Goal: Use online tool/utility: Utilize a website feature to perform a specific function

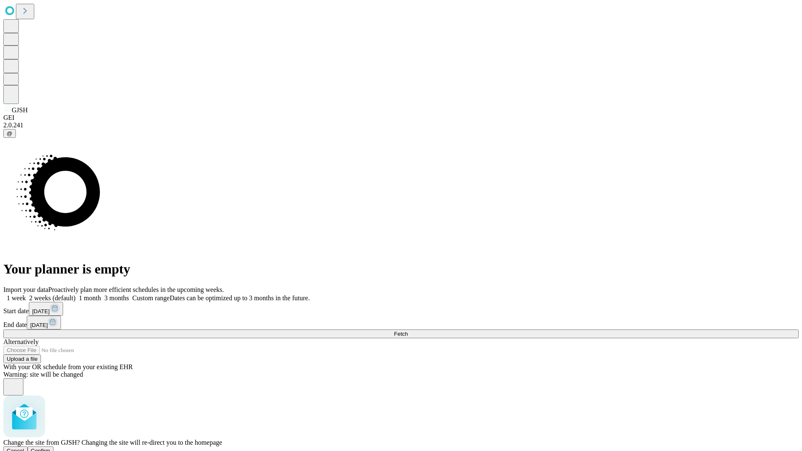
click at [51, 448] on span "Confirm" at bounding box center [41, 451] width 20 height 6
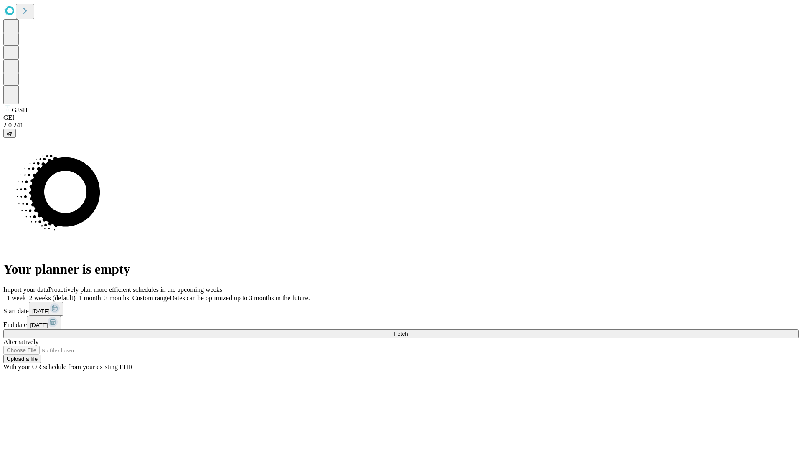
click at [26, 294] on label "1 week" at bounding box center [14, 297] width 23 height 7
click at [407, 331] on span "Fetch" at bounding box center [401, 334] width 14 height 6
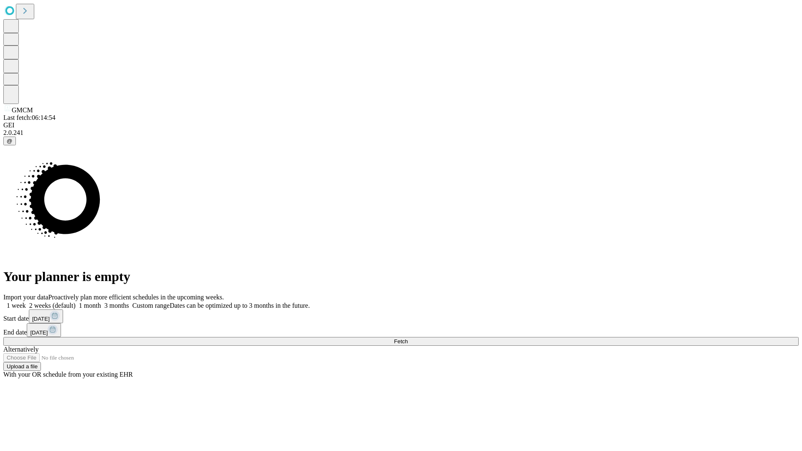
click at [26, 302] on label "1 week" at bounding box center [14, 305] width 23 height 7
click at [407, 338] on span "Fetch" at bounding box center [401, 341] width 14 height 6
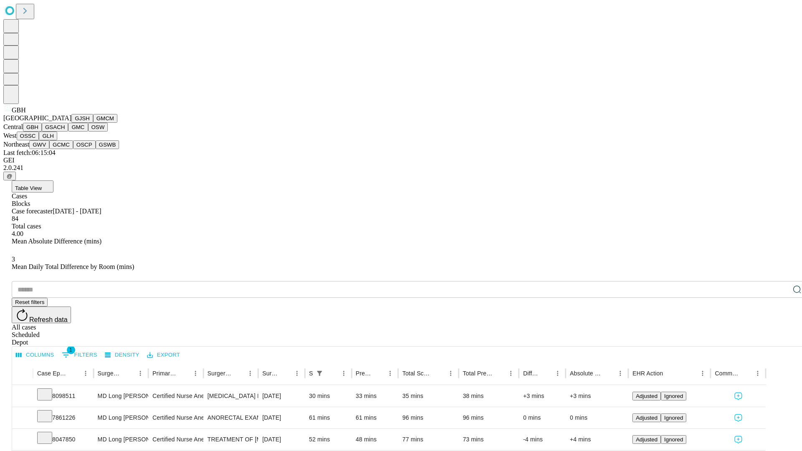
click at [65, 132] on button "GSACH" at bounding box center [55, 127] width 26 height 9
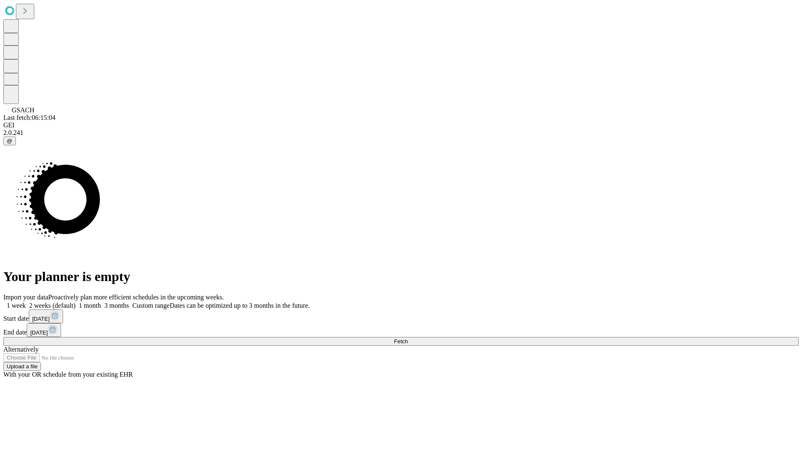
click at [26, 302] on label "1 week" at bounding box center [14, 305] width 23 height 7
click at [407, 338] on span "Fetch" at bounding box center [401, 341] width 14 height 6
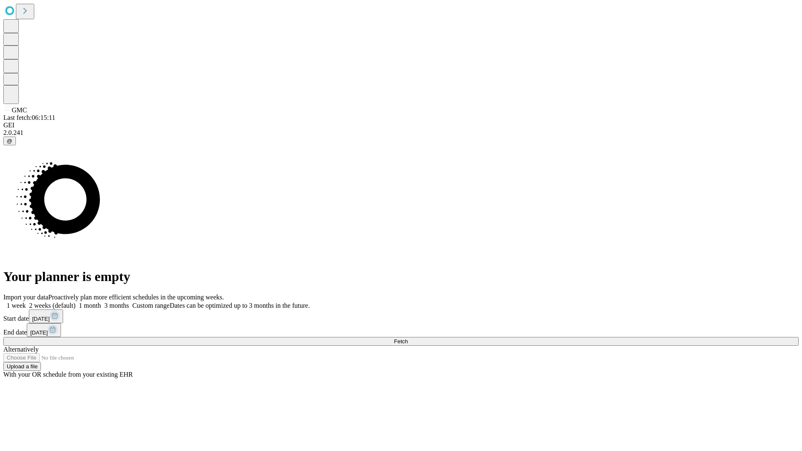
click at [26, 302] on label "1 week" at bounding box center [14, 305] width 23 height 7
click at [407, 338] on span "Fetch" at bounding box center [401, 341] width 14 height 6
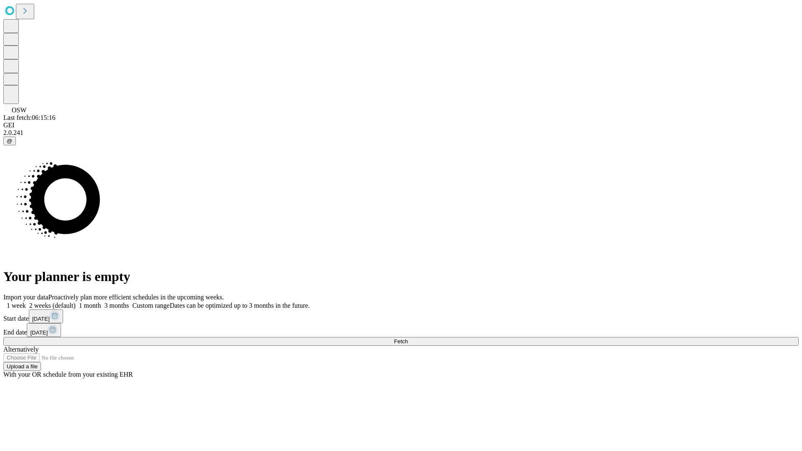
click at [26, 302] on label "1 week" at bounding box center [14, 305] width 23 height 7
click at [407, 338] on span "Fetch" at bounding box center [401, 341] width 14 height 6
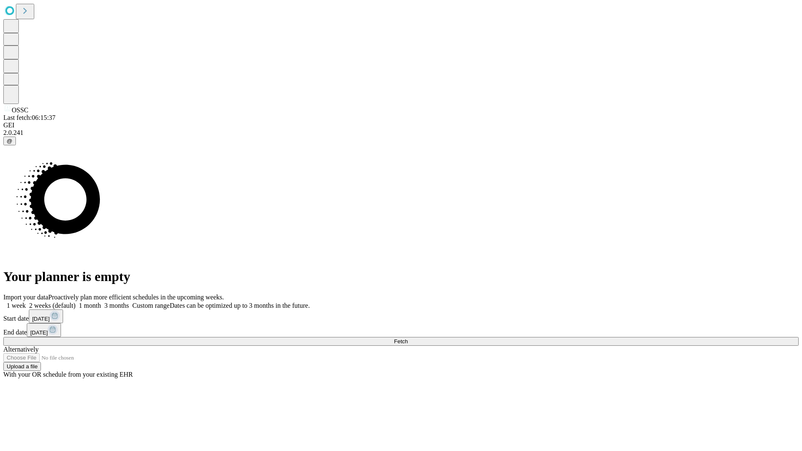
click at [26, 302] on label "1 week" at bounding box center [14, 305] width 23 height 7
click at [407, 338] on span "Fetch" at bounding box center [401, 341] width 14 height 6
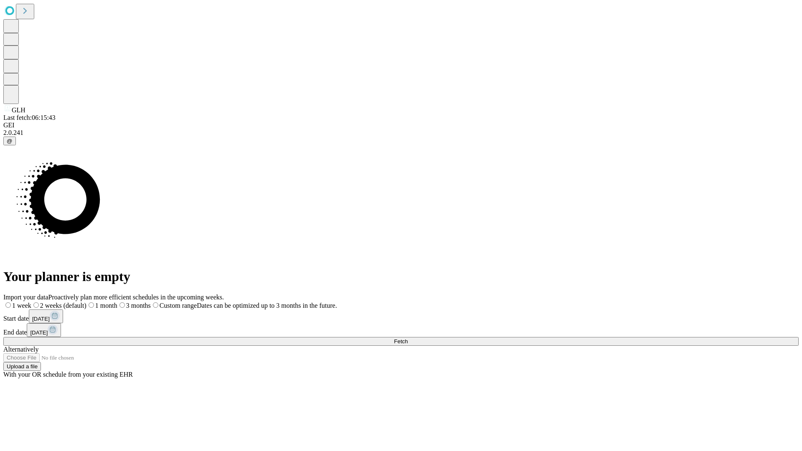
click at [407, 338] on span "Fetch" at bounding box center [401, 341] width 14 height 6
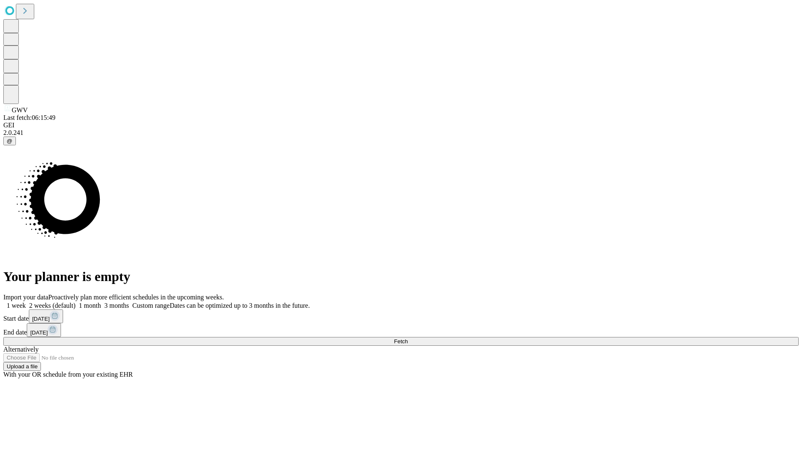
click at [26, 302] on label "1 week" at bounding box center [14, 305] width 23 height 7
click at [407, 338] on span "Fetch" at bounding box center [401, 341] width 14 height 6
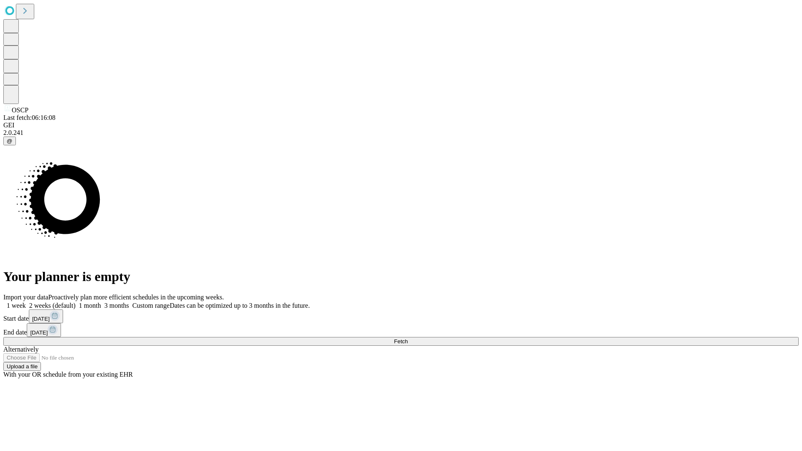
click at [26, 302] on label "1 week" at bounding box center [14, 305] width 23 height 7
click at [407, 338] on span "Fetch" at bounding box center [401, 341] width 14 height 6
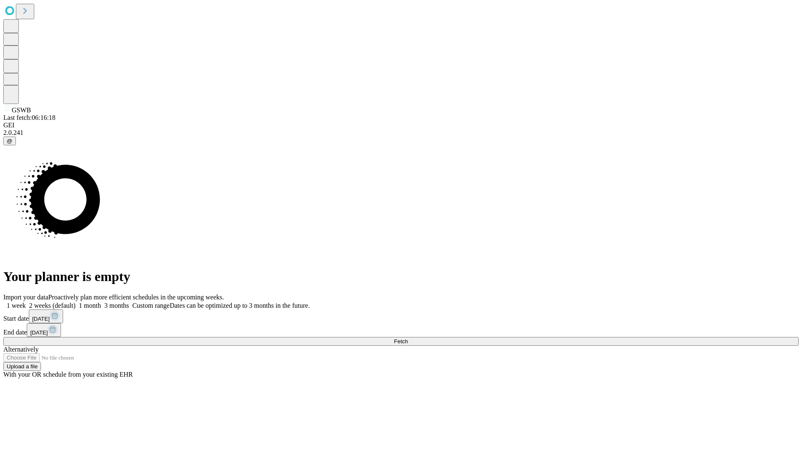
click at [26, 302] on label "1 week" at bounding box center [14, 305] width 23 height 7
click at [407, 338] on span "Fetch" at bounding box center [401, 341] width 14 height 6
